Goal: Task Accomplishment & Management: Use online tool/utility

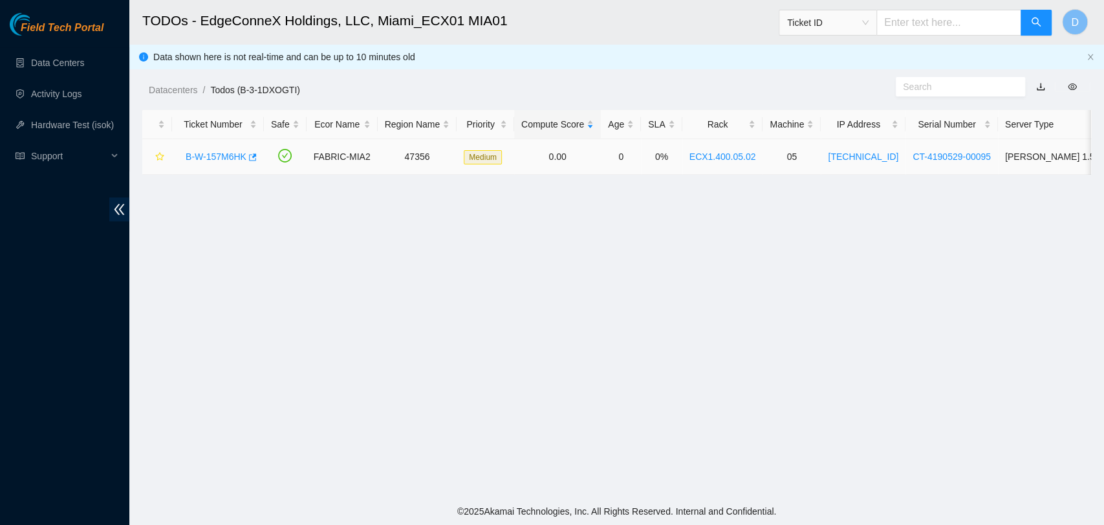
click at [208, 156] on link "B-W-157M6HK" at bounding box center [216, 156] width 61 height 10
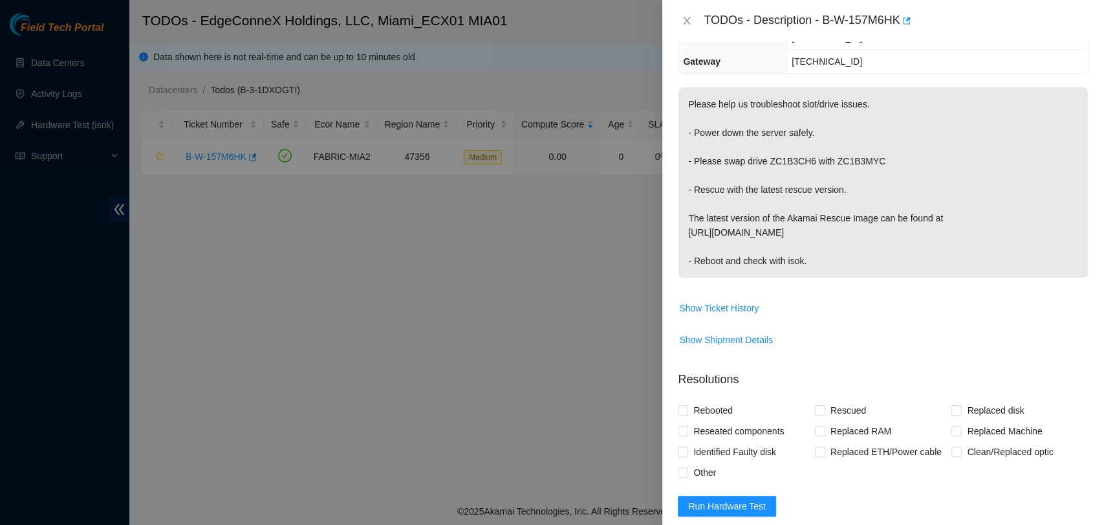
scroll to position [377, 0]
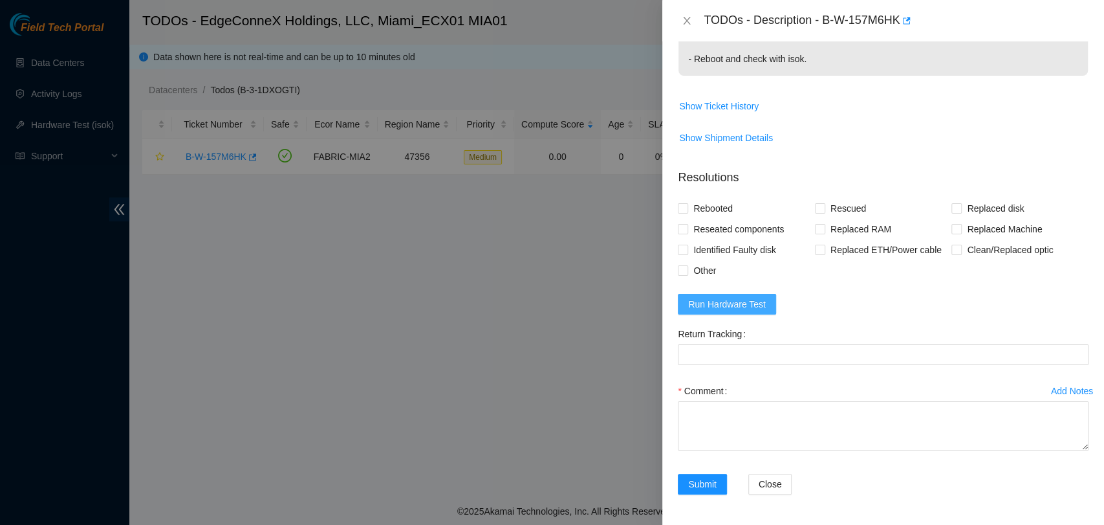
click at [751, 308] on span "Run Hardware Test" at bounding box center [727, 304] width 78 height 14
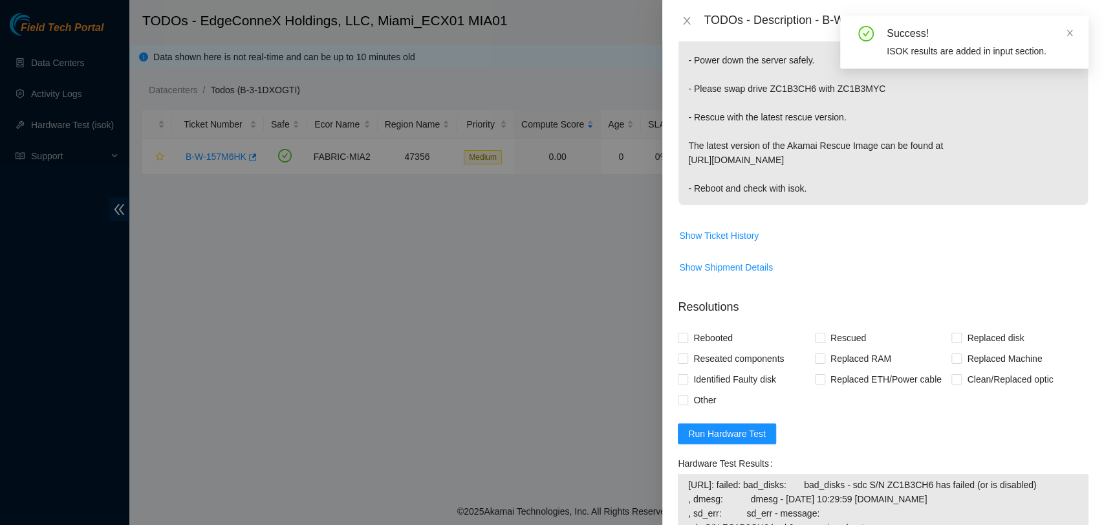
scroll to position [0, 0]
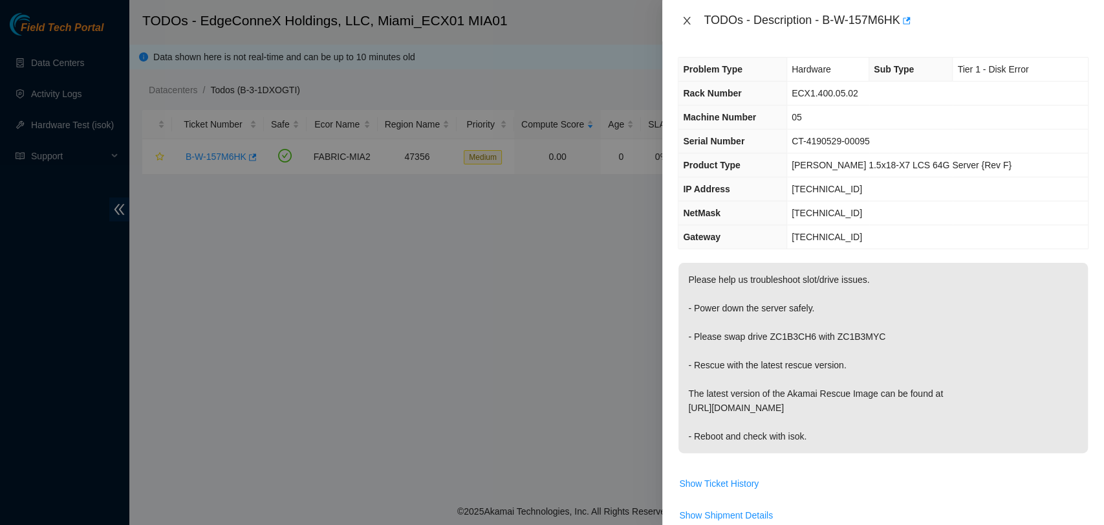
click at [692, 17] on icon "close" at bounding box center [687, 21] width 10 height 10
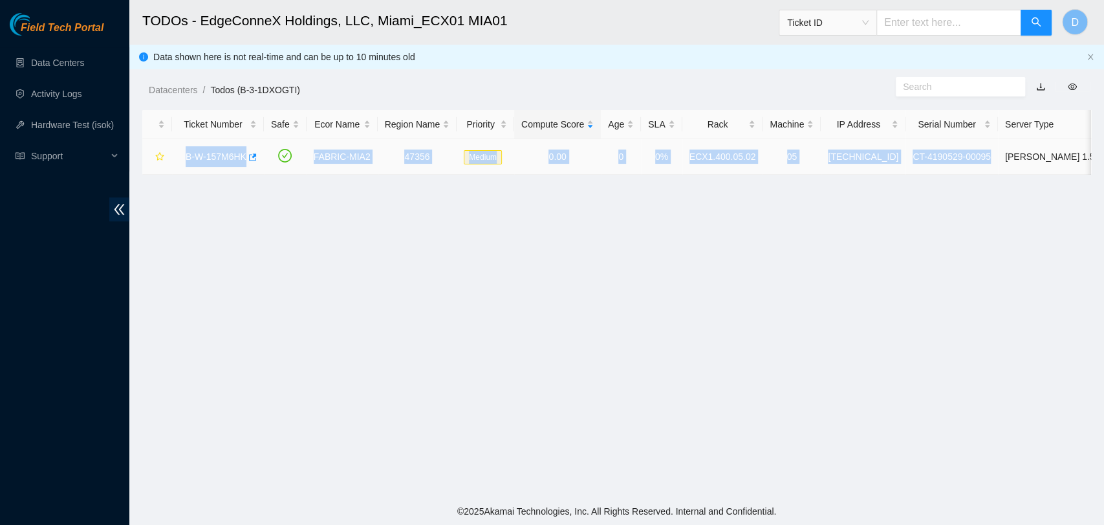
drag, startPoint x: 180, startPoint y: 157, endPoint x: 971, endPoint y: 156, distance: 791.3
click at [971, 156] on tr "B-W-157M6HK FABRIC-MIA2 47356 Medium 0.00 0 0% ECX1.400.05.02 05 23.219.152.104…" at bounding box center [687, 157] width 1090 height 36
copy tr "B-W-157M6HK FABRIC-MIA2 47356 Medium 0.00 0 0% ECX1.400.05.02 05 23.219.152.104…"
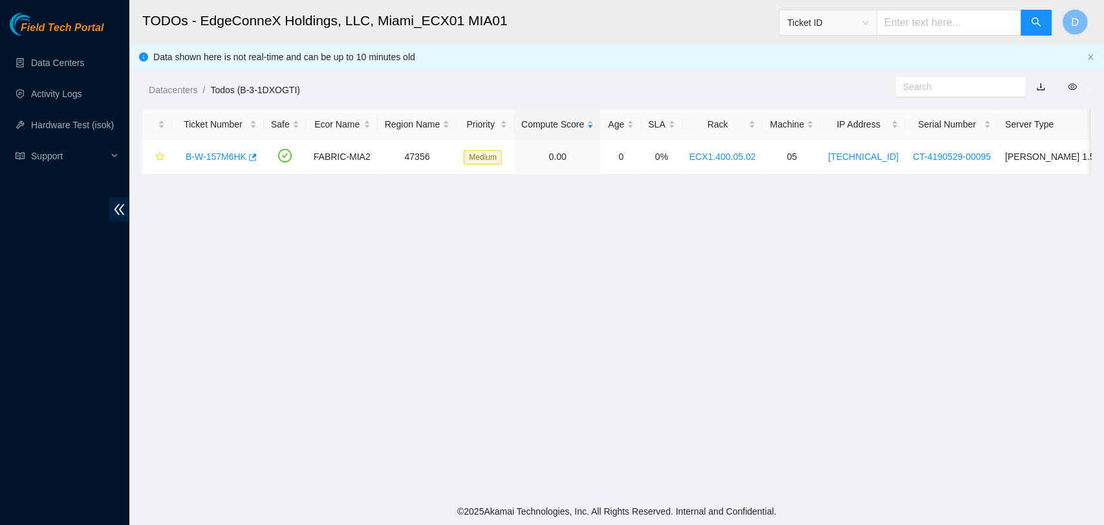
click at [697, 233] on main "TODOs - EdgeConneX Holdings, LLC, Miami_ECX01 MIA01 Ticket ID D Data shown here…" at bounding box center [616, 249] width 975 height 498
click at [207, 159] on link "B-W-157M6HK" at bounding box center [216, 156] width 61 height 10
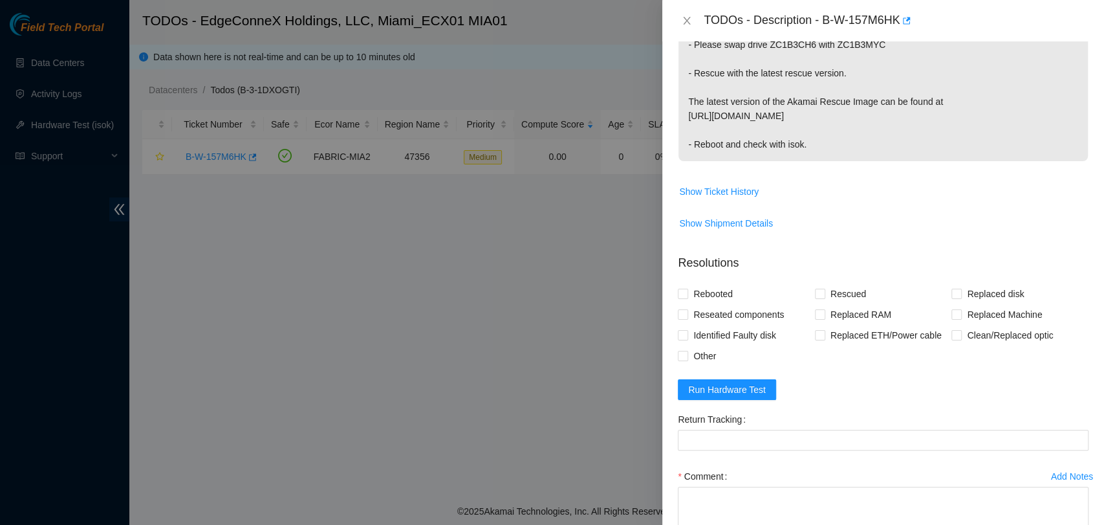
scroll to position [377, 0]
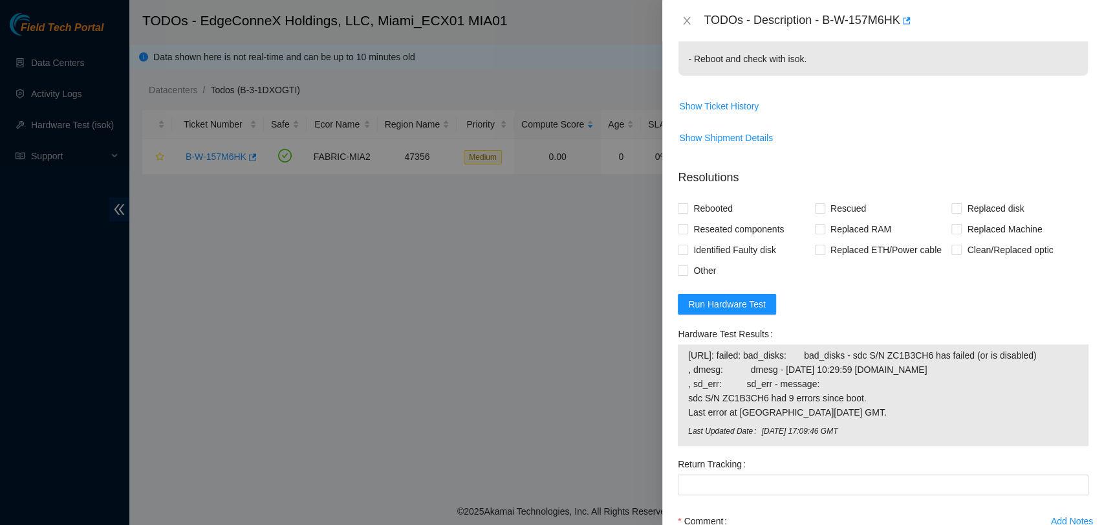
drag, startPoint x: 914, startPoint y: 410, endPoint x: 682, endPoint y: 355, distance: 238.6
click at [682, 355] on div "23.219.152.104: failed: bad_disks: bad_disks - sdc S/N ZC1B3CH6 has failed (or …" at bounding box center [883, 395] width 411 height 102
copy tbody "23.219.152.104: failed: bad_disks: bad_disks - sdc S/N ZC1B3CH6 has failed (or …"
click at [897, 307] on form "Resolutions Rebooted Rescued Replaced disk Reseated components Replaced RAM Rep…" at bounding box center [883, 399] width 411 height 481
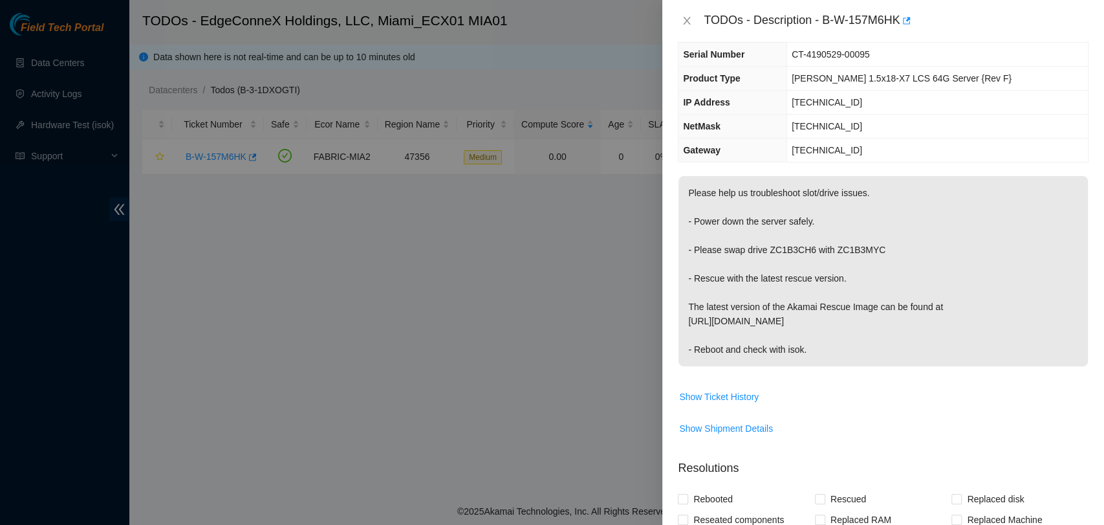
scroll to position [17, 0]
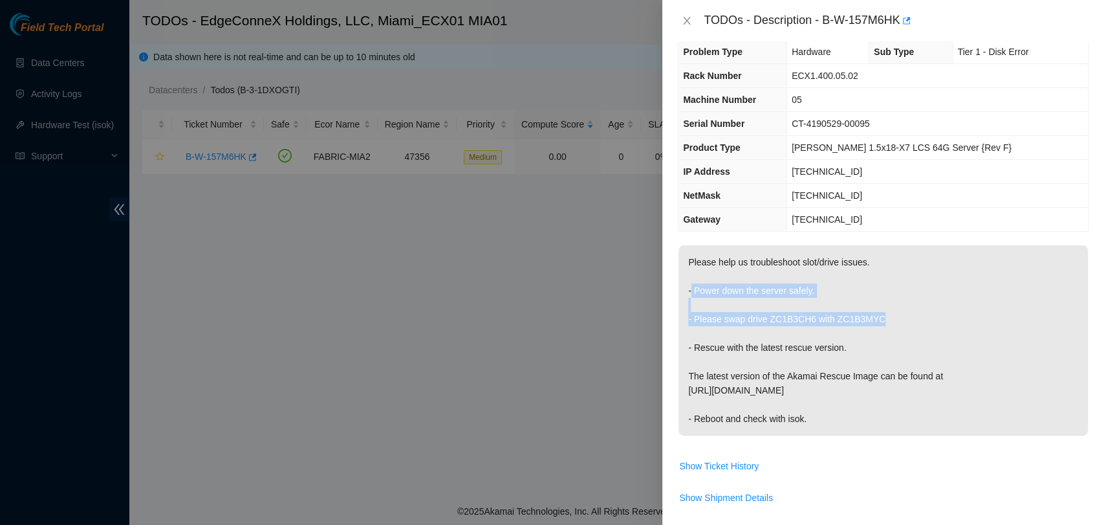
drag, startPoint x: 686, startPoint y: 287, endPoint x: 917, endPoint y: 322, distance: 233.6
click at [917, 322] on p "Please help us troubleshoot slot/drive issues. - Power down the server safely. …" at bounding box center [884, 340] width 410 height 190
copy p "- Power down the server safely. - Please swap drive ZC1B3CH6 with ZC1B3MYC"
click at [932, 379] on p "Please help us troubleshoot slot/drive issues. - Power down the server safely. …" at bounding box center [884, 340] width 410 height 190
